Goal: Navigation & Orientation: Find specific page/section

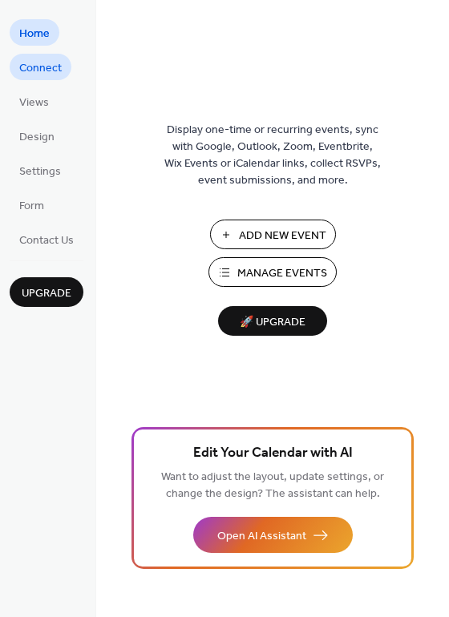
click at [45, 69] on span "Connect" at bounding box center [40, 68] width 42 height 17
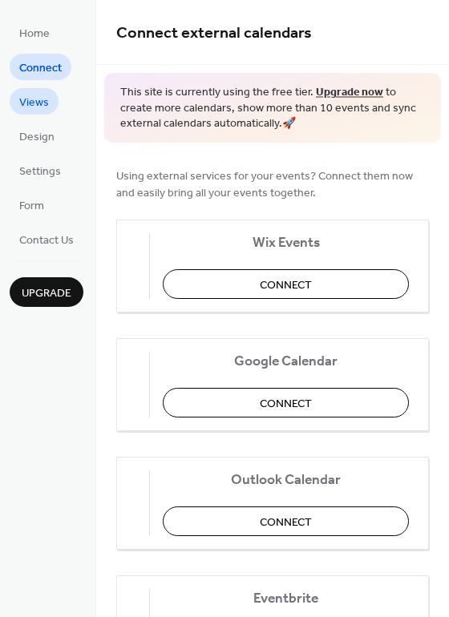
click at [33, 106] on span "Views" at bounding box center [34, 103] width 30 height 17
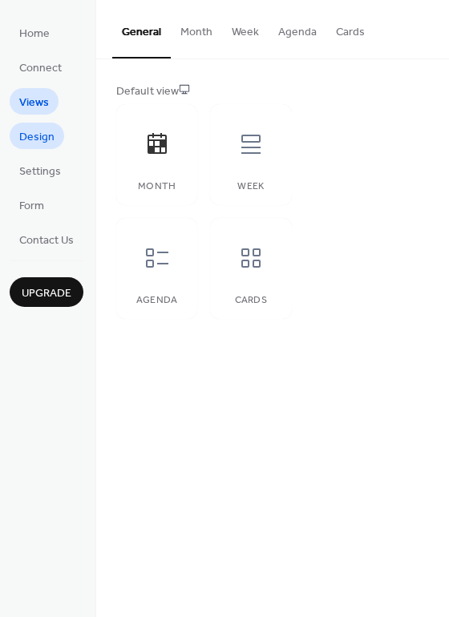
click at [29, 136] on span "Design" at bounding box center [36, 137] width 35 height 17
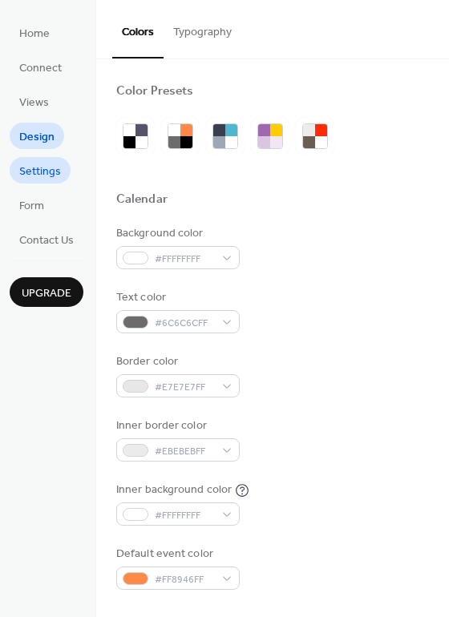
click at [31, 172] on span "Settings" at bounding box center [40, 171] width 42 height 17
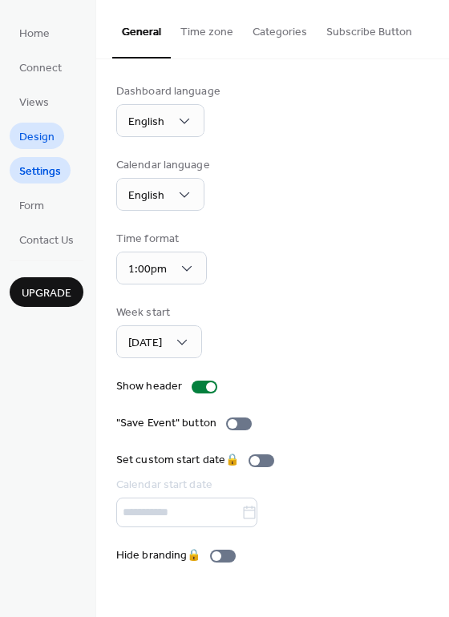
click at [30, 135] on span "Design" at bounding box center [36, 137] width 35 height 17
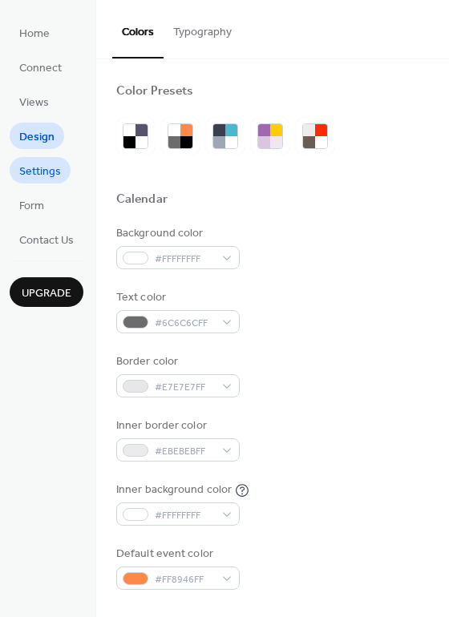
click at [41, 173] on span "Settings" at bounding box center [40, 171] width 42 height 17
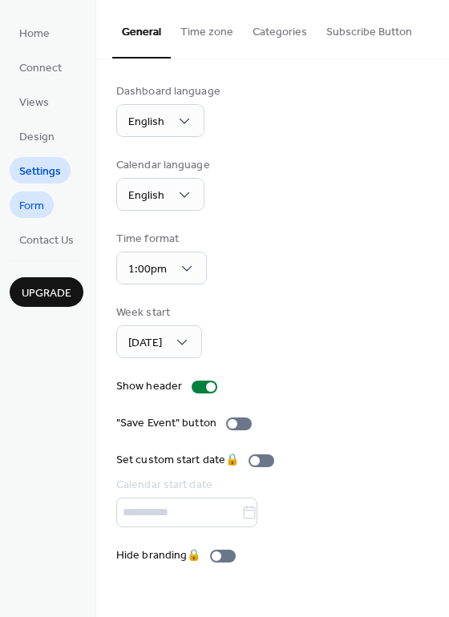
click at [33, 209] on span "Form" at bounding box center [31, 206] width 25 height 17
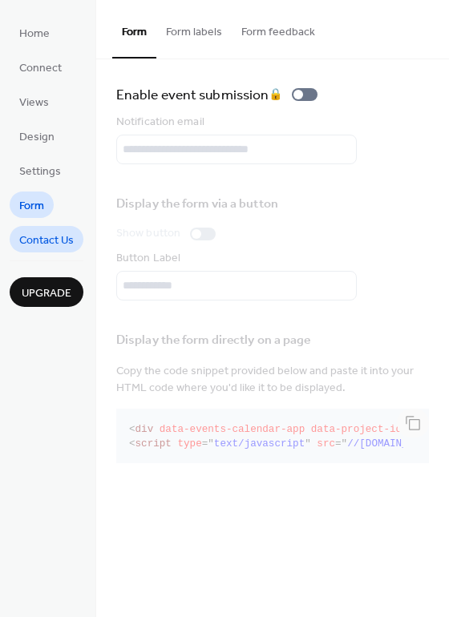
click at [38, 235] on span "Contact Us" at bounding box center [46, 240] width 54 height 17
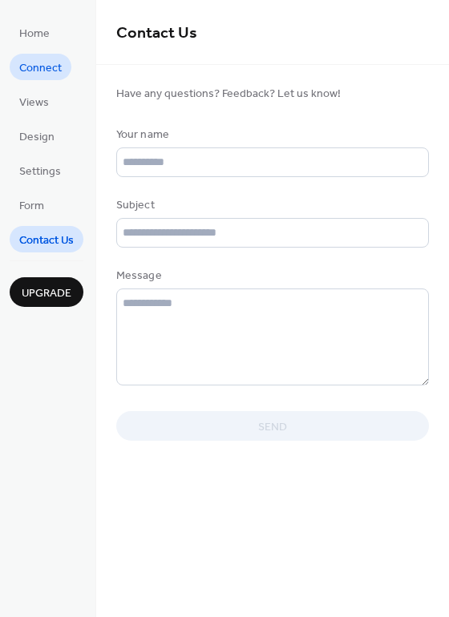
click at [42, 62] on span "Connect" at bounding box center [40, 68] width 42 height 17
